Goal: Task Accomplishment & Management: Use online tool/utility

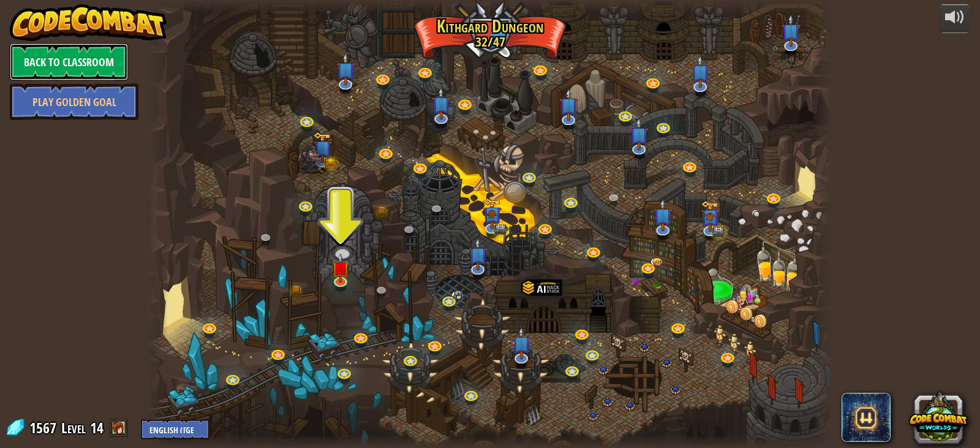
click at [102, 62] on link "Back to Classroom" at bounding box center [69, 61] width 118 height 37
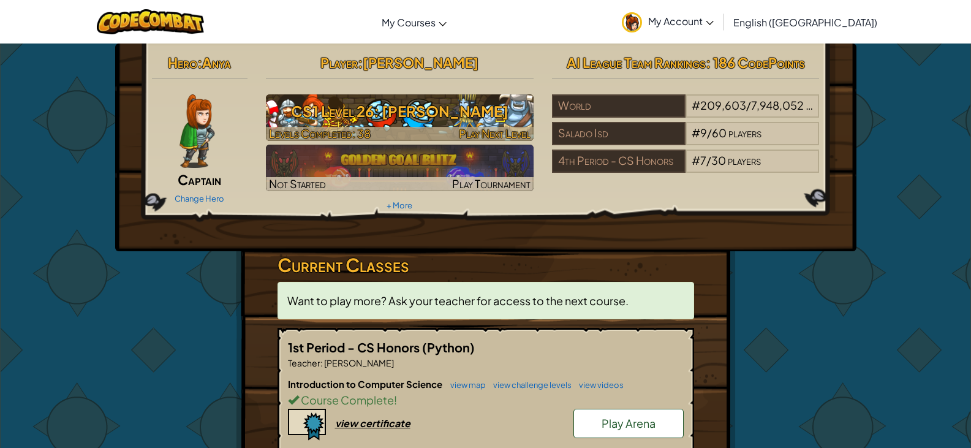
click at [402, 122] on h3 "CS1 Level 26: [PERSON_NAME]" at bounding box center [400, 111] width 268 height 28
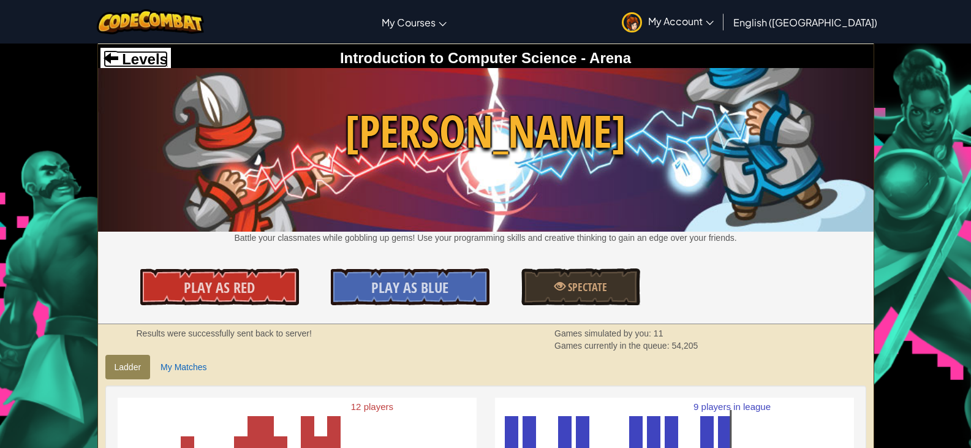
click at [132, 53] on span "Levels" at bounding box center [143, 59] width 50 height 17
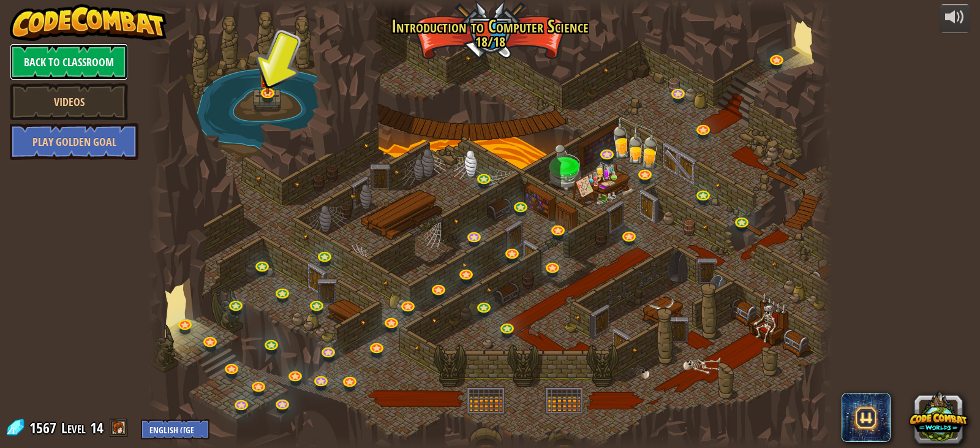
click at [76, 64] on link "Back to Classroom" at bounding box center [69, 61] width 118 height 37
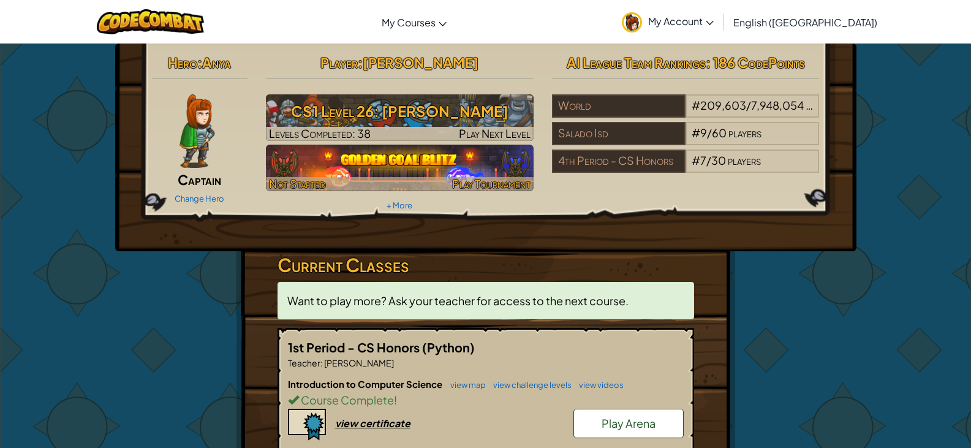
click at [286, 162] on img at bounding box center [400, 168] width 268 height 47
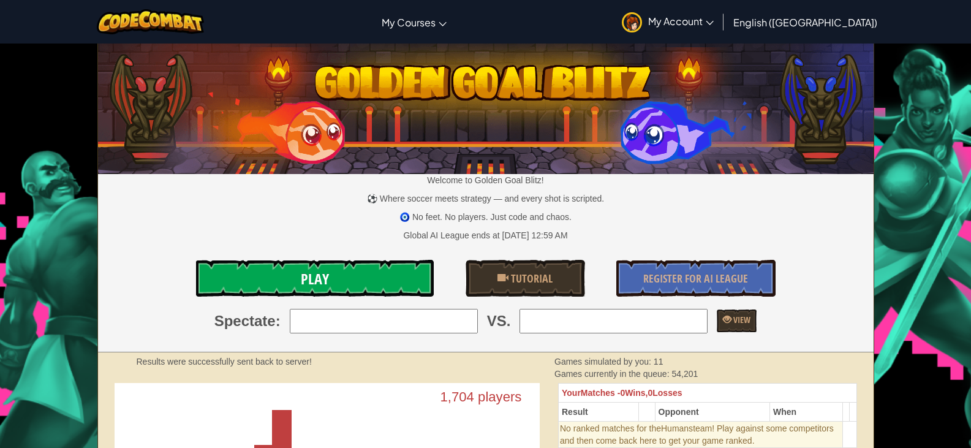
click at [339, 287] on link "Play" at bounding box center [315, 278] width 238 height 37
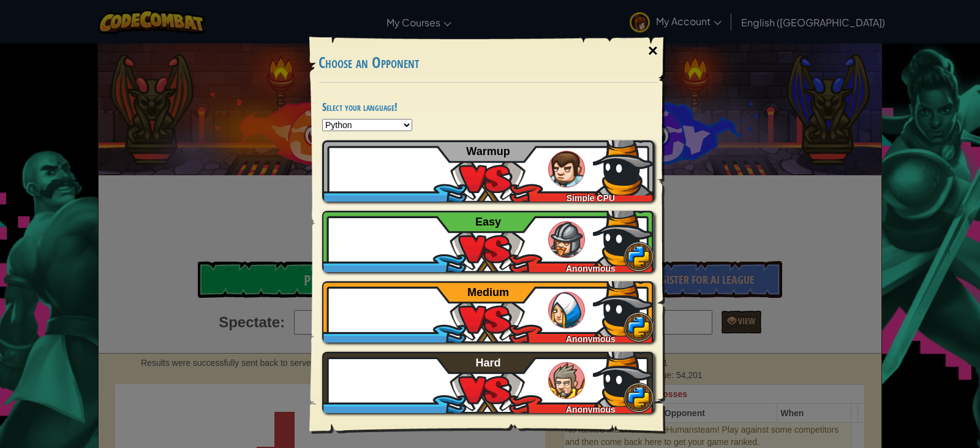
click at [645, 53] on div "×" at bounding box center [653, 51] width 28 height 36
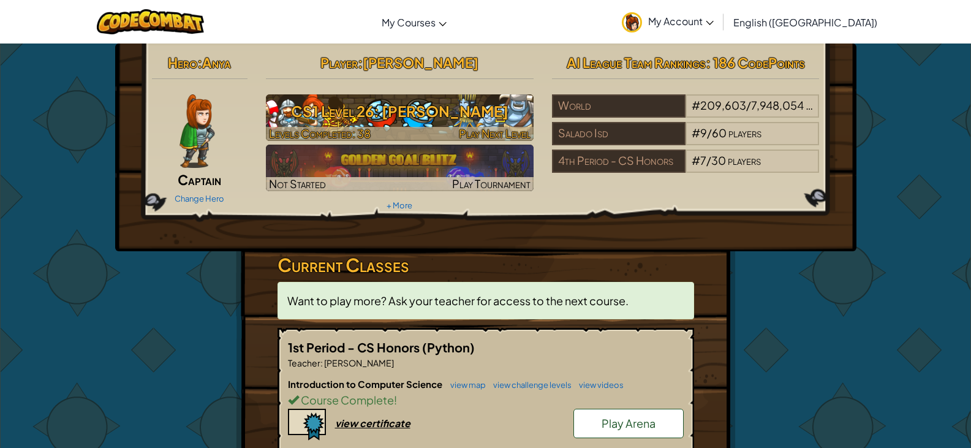
click at [408, 113] on h3 "CS1 Level 26: [PERSON_NAME]" at bounding box center [400, 111] width 268 height 28
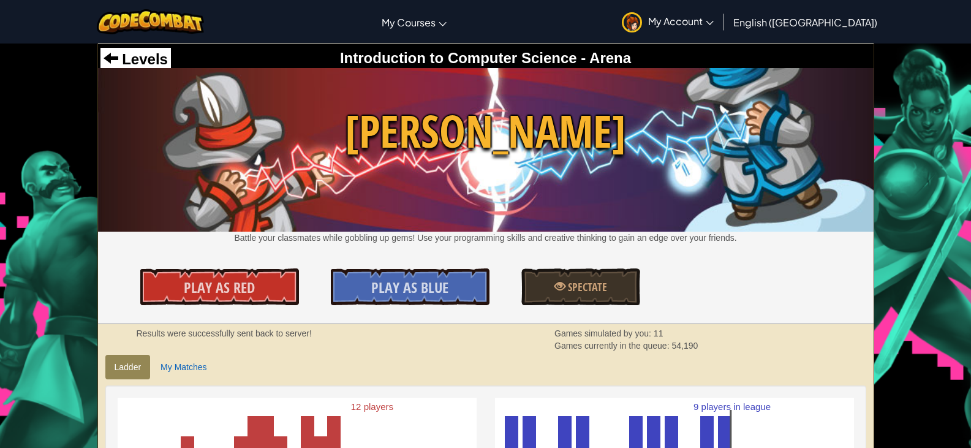
click at [131, 50] on div "Levels" at bounding box center [135, 59] width 70 height 23
click at [136, 56] on span "Levels" at bounding box center [143, 59] width 50 height 17
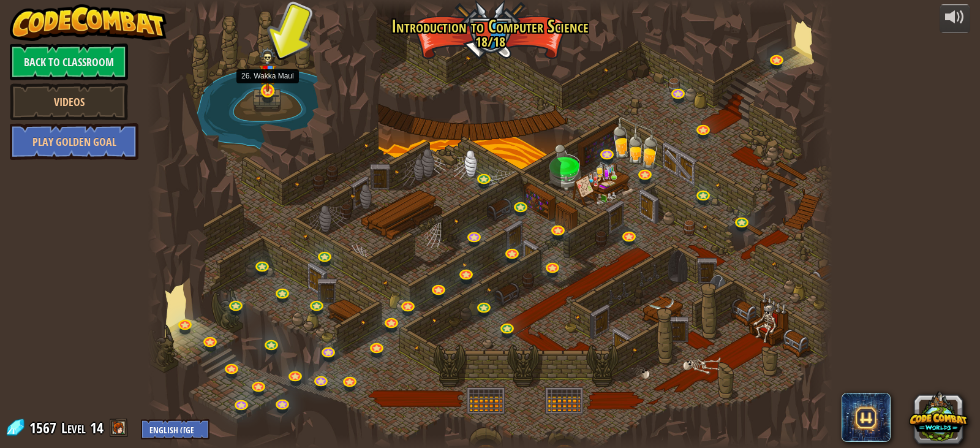
click at [276, 77] on img at bounding box center [267, 69] width 17 height 45
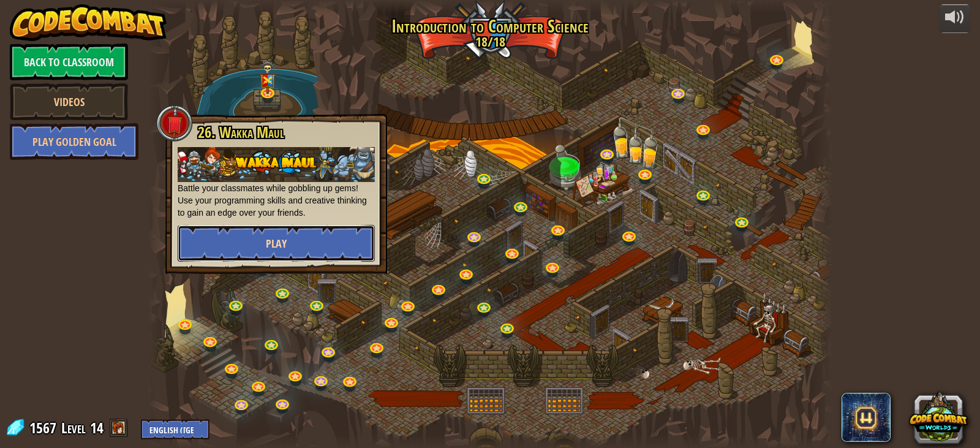
click at [291, 234] on button "Play" at bounding box center [276, 243] width 197 height 37
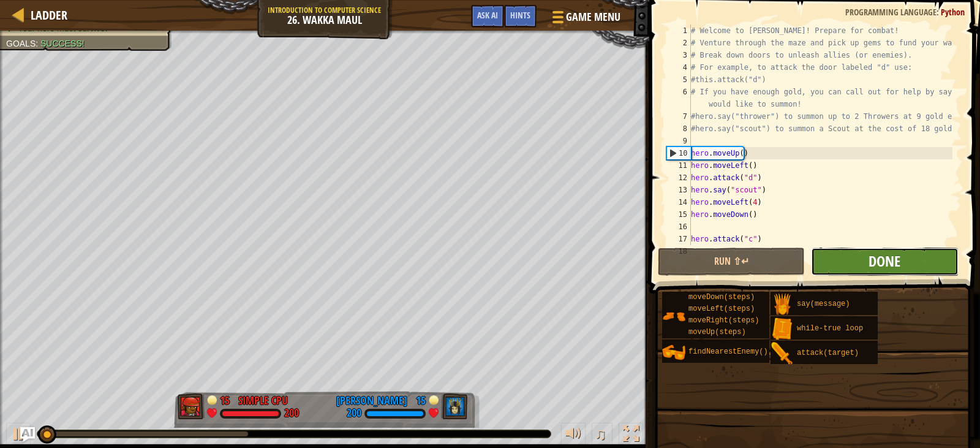
click at [881, 257] on span "Done" at bounding box center [884, 261] width 32 height 20
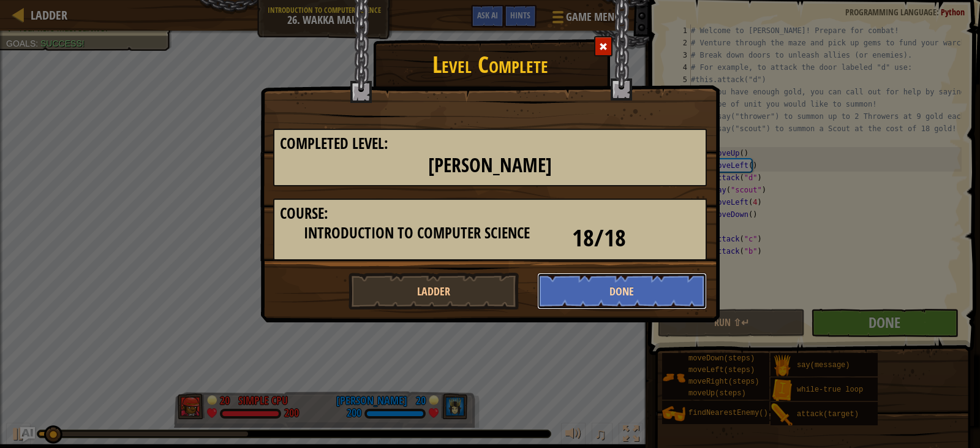
click at [674, 273] on button "Done" at bounding box center [622, 291] width 170 height 37
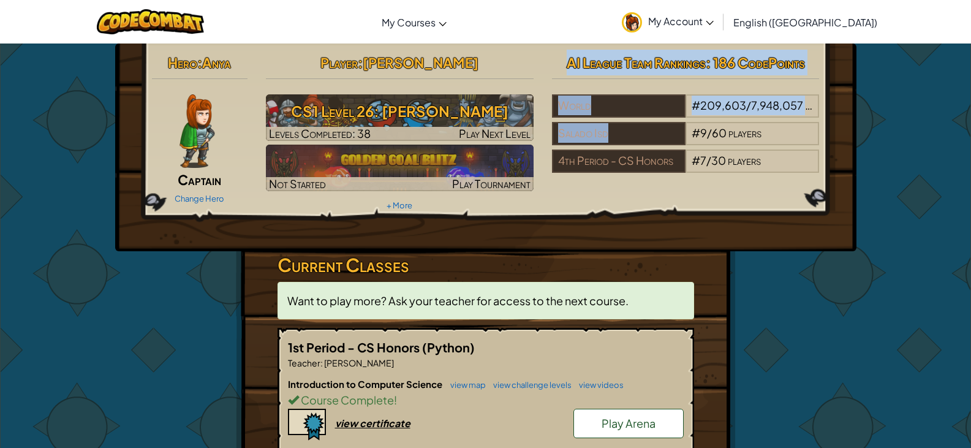
drag, startPoint x: 526, startPoint y: 198, endPoint x: 622, endPoint y: 194, distance: 95.6
click at [619, 135] on div "Hero : Anya Captain Change Hero Player : [PERSON_NAME] CS1 Level 26: [PERSON_NA…" at bounding box center [486, 132] width 686 height 165
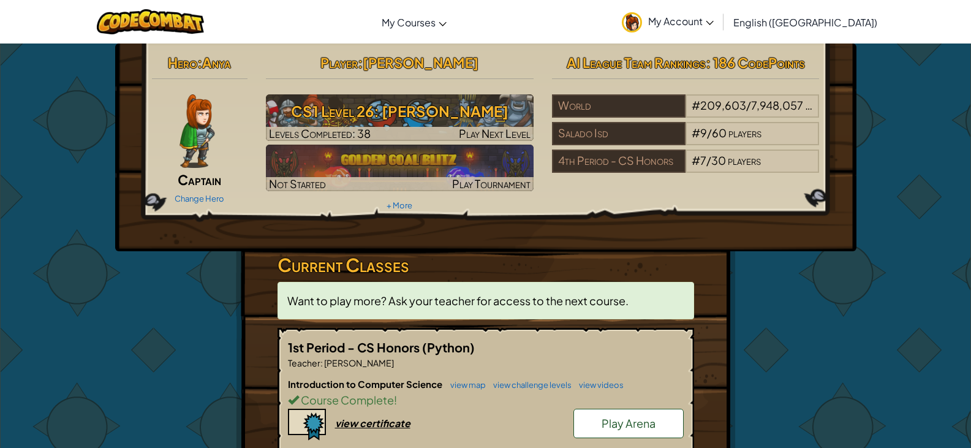
click at [894, 369] on div "Hero : Anya Captain Change Hero Player : [PERSON_NAME] CS1 Level 26: Wakka Maul…" at bounding box center [485, 350] width 971 height 614
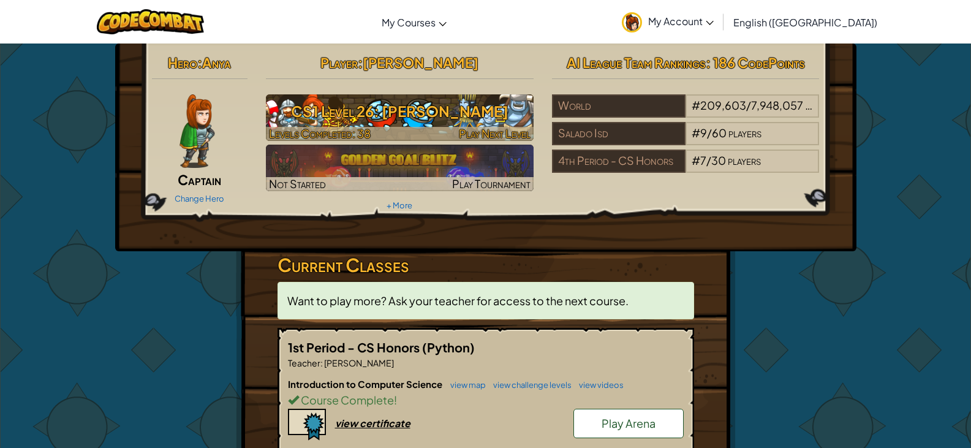
click at [473, 106] on h3 "CS1 Level 26: [PERSON_NAME]" at bounding box center [400, 111] width 268 height 28
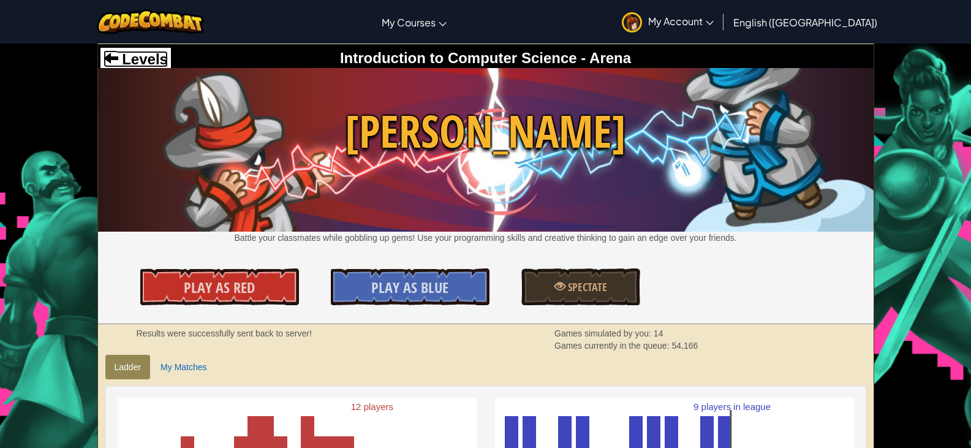
click at [148, 60] on span "Levels" at bounding box center [143, 59] width 50 height 17
